Goal: Navigation & Orientation: Find specific page/section

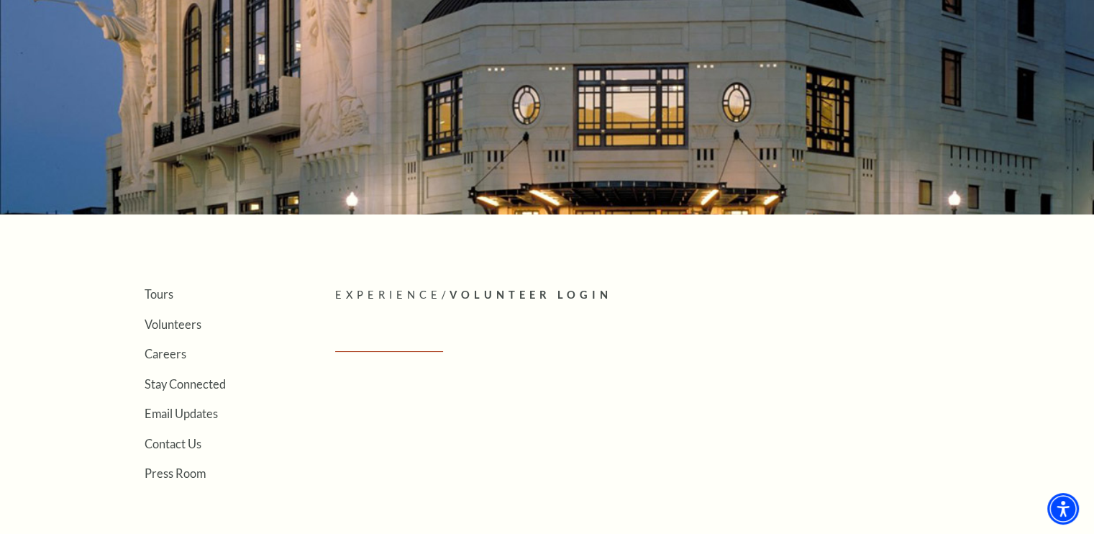
scroll to position [144, 0]
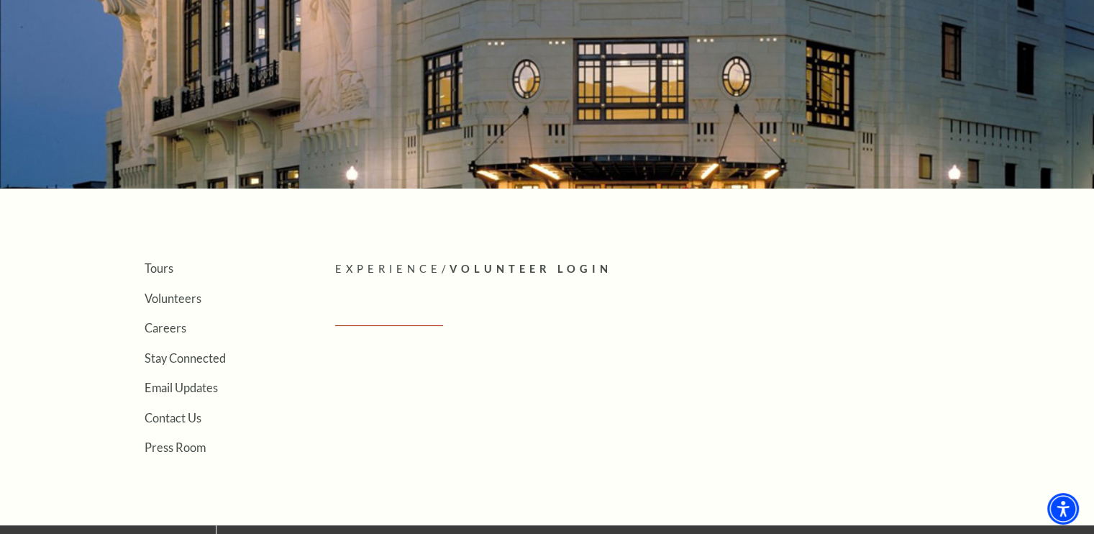
click at [505, 265] on span "Volunteer Login" at bounding box center [530, 269] width 163 height 12
click at [183, 298] on link "Volunteers" at bounding box center [173, 298] width 57 height 14
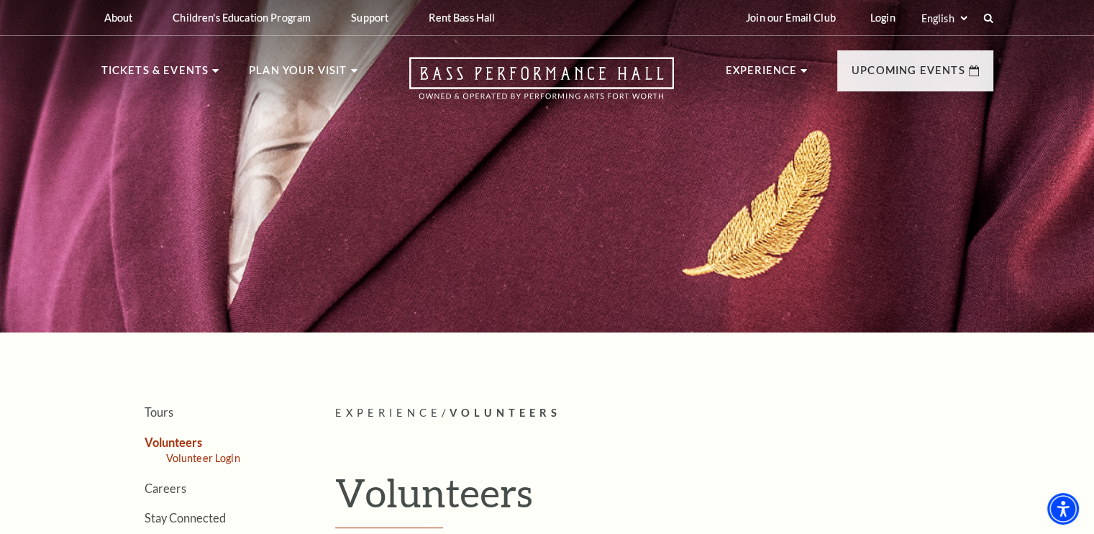
click at [222, 455] on link "Volunteer Login" at bounding box center [203, 458] width 74 height 12
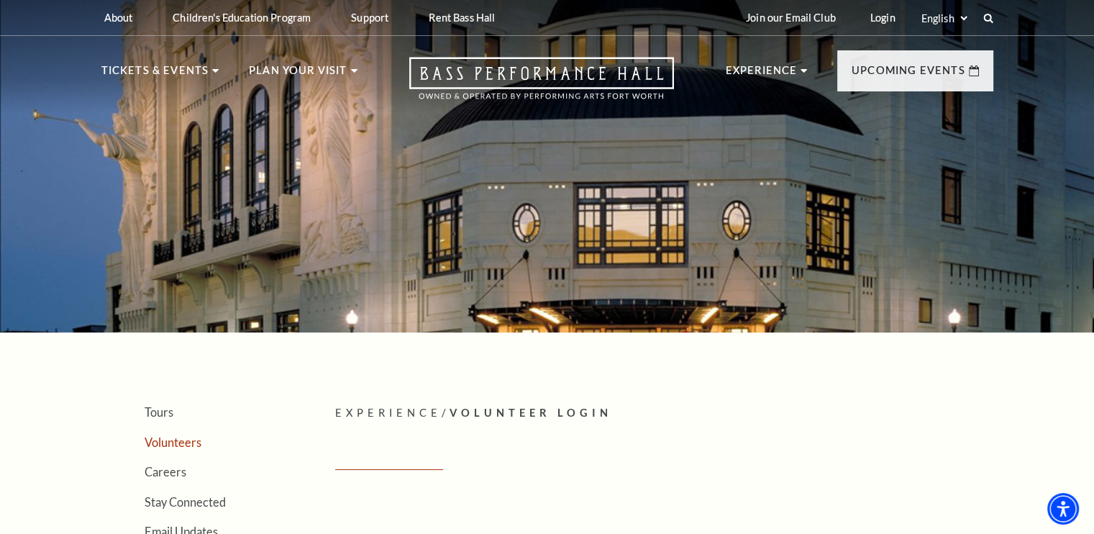
click at [192, 440] on link "Volunteers" at bounding box center [173, 442] width 57 height 14
